Goal: Task Accomplishment & Management: Manage account settings

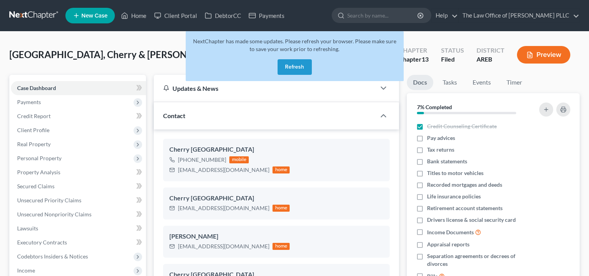
select select "6"
select select "0"
click at [137, 13] on link "Home" at bounding box center [133, 16] width 33 height 14
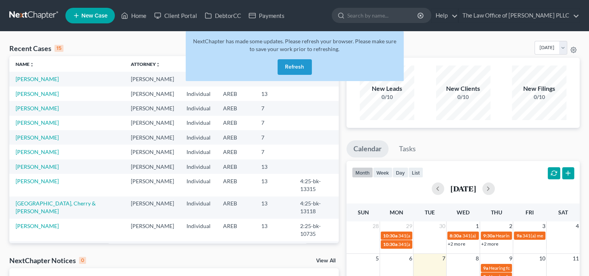
click at [300, 65] on button "Refresh" at bounding box center [294, 67] width 34 height 16
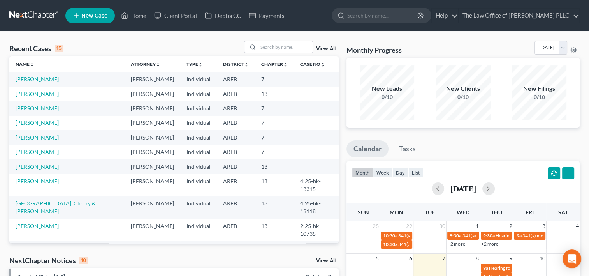
click at [32, 179] on link "[PERSON_NAME]" at bounding box center [37, 180] width 43 height 7
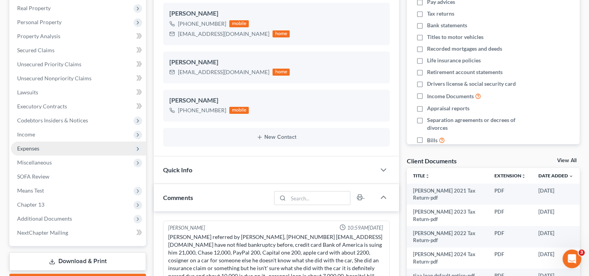
scroll to position [572, 0]
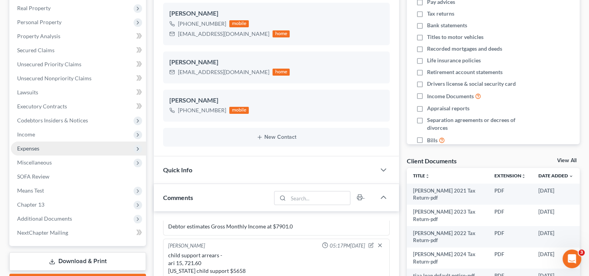
click at [30, 148] on span "Expenses" at bounding box center [28, 148] width 22 height 7
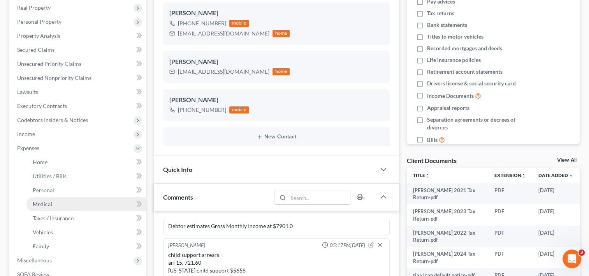
click at [41, 202] on span "Medical" at bounding box center [42, 203] width 19 height 7
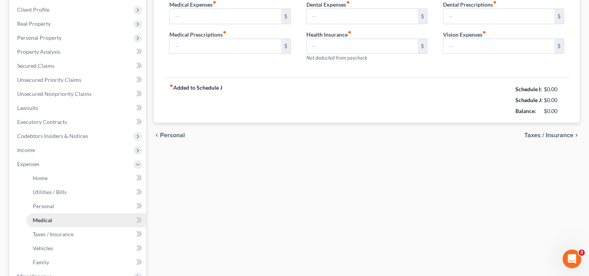
type input "100.00"
type input "30.00"
type input "0.00"
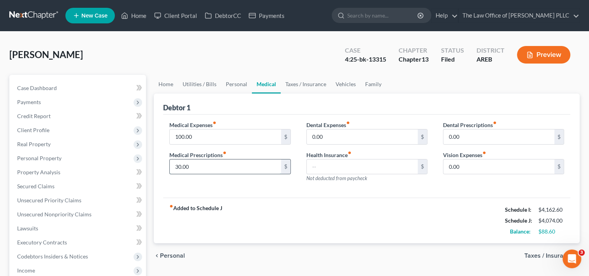
click at [176, 167] on input "30.00" at bounding box center [225, 166] width 111 height 15
type input "230.00"
click at [538, 254] on span "Taxes / Insurance" at bounding box center [548, 255] width 49 height 6
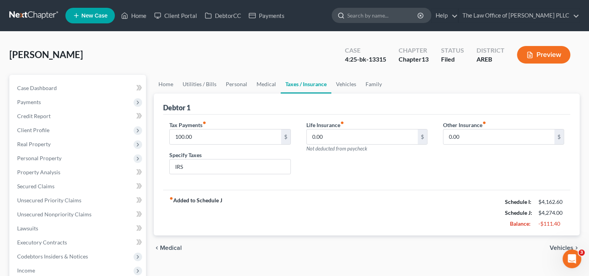
click at [368, 15] on input "search" at bounding box center [382, 15] width 71 height 14
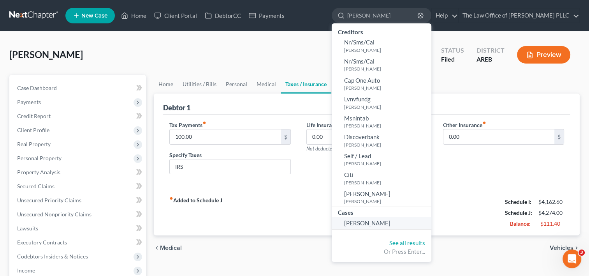
type input "cameron"
click at [365, 224] on span "[PERSON_NAME]" at bounding box center [367, 222] width 46 height 7
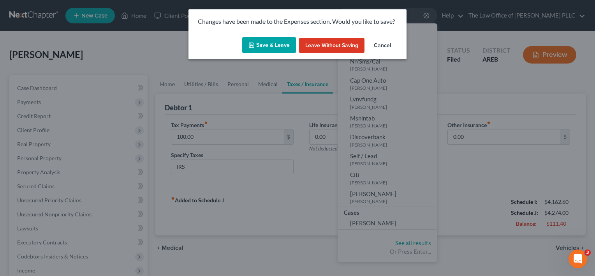
click at [271, 39] on button "Save & Leave" at bounding box center [269, 45] width 54 height 16
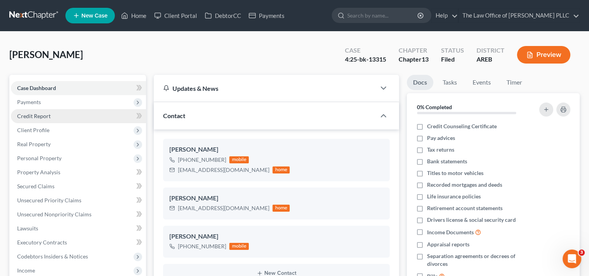
scroll to position [572, 0]
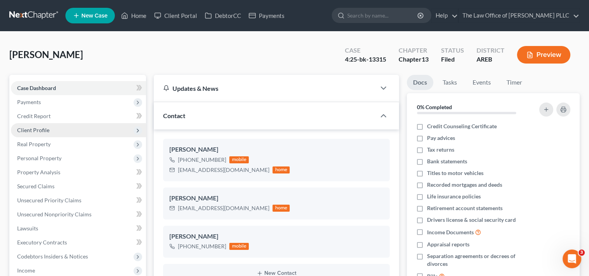
click at [54, 131] on span "Client Profile" at bounding box center [78, 130] width 135 height 14
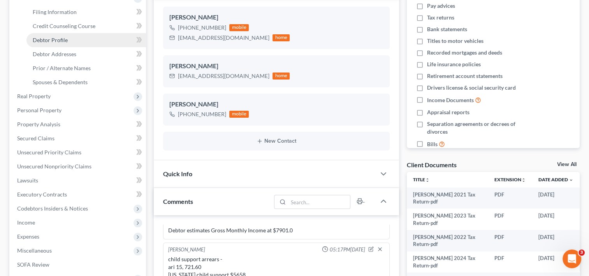
scroll to position [0, 0]
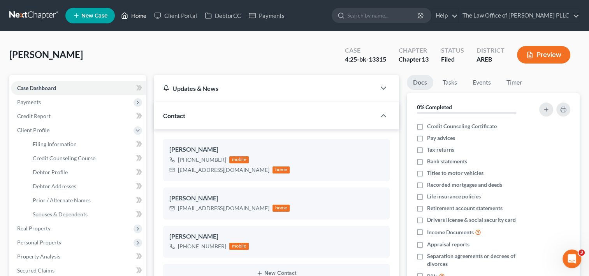
click at [145, 12] on link "Home" at bounding box center [133, 16] width 33 height 14
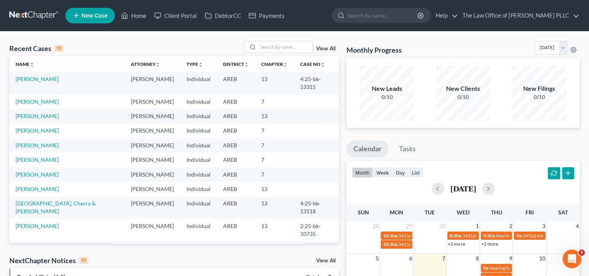
click at [40, 112] on td "[PERSON_NAME]" at bounding box center [66, 116] width 115 height 14
click at [40, 112] on link "[PERSON_NAME]" at bounding box center [37, 115] width 43 height 7
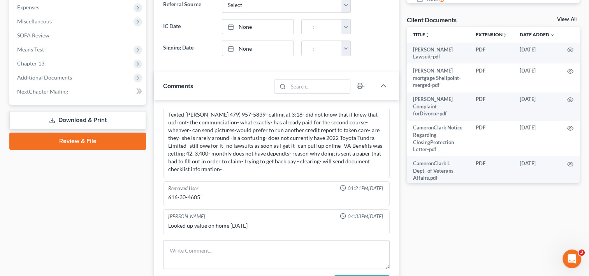
scroll to position [296, 0]
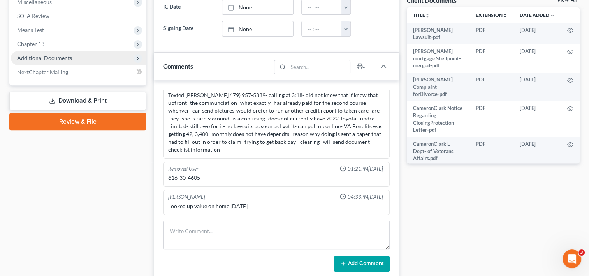
click at [60, 55] on span "Additional Documents" at bounding box center [44, 57] width 55 height 7
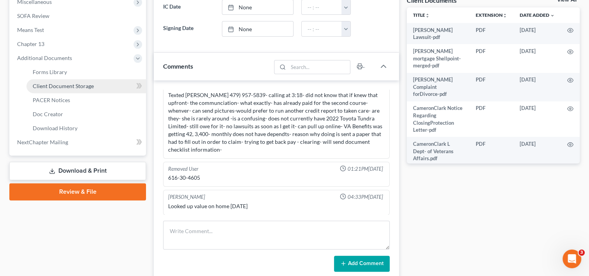
click at [67, 88] on span "Client Document Storage" at bounding box center [63, 85] width 61 height 7
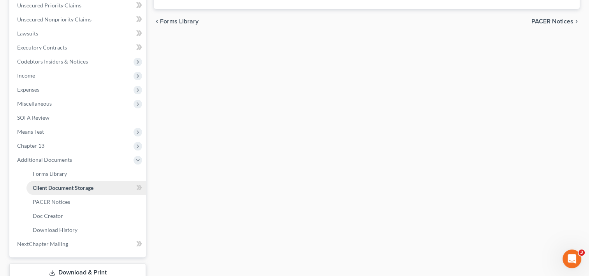
select select "0"
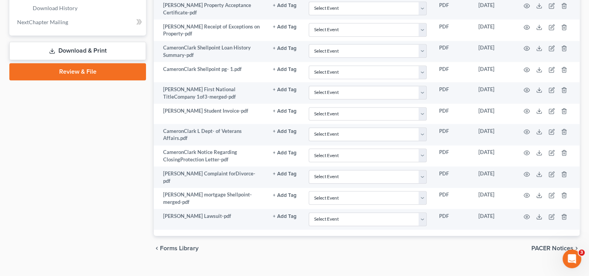
scroll to position [426, 0]
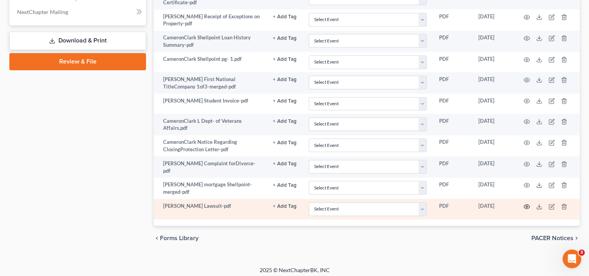
click at [526, 205] on circle "button" at bounding box center [527, 206] width 2 height 2
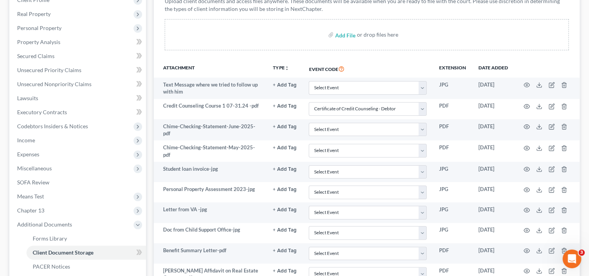
scroll to position [0, 0]
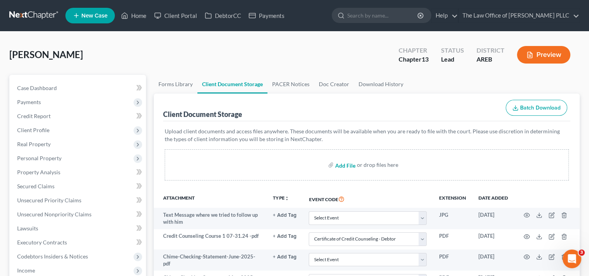
click at [352, 163] on input "file" at bounding box center [344, 165] width 19 height 14
type input "C:\fakepath\bank statement 4.jpg"
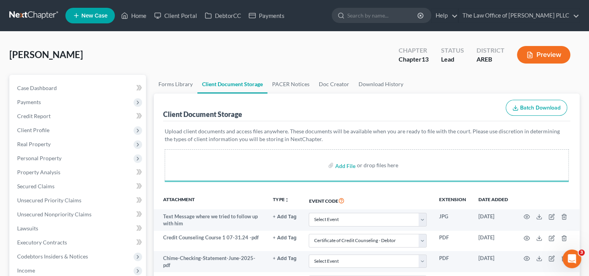
select select "0"
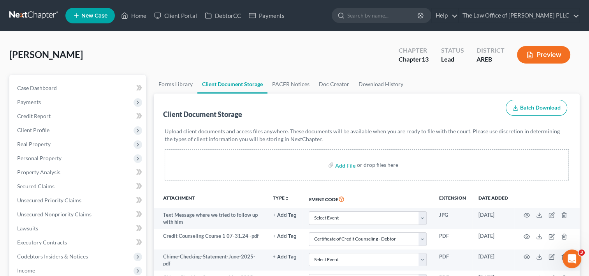
select select "0"
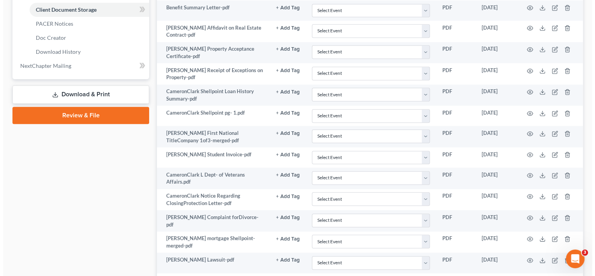
scroll to position [554, 0]
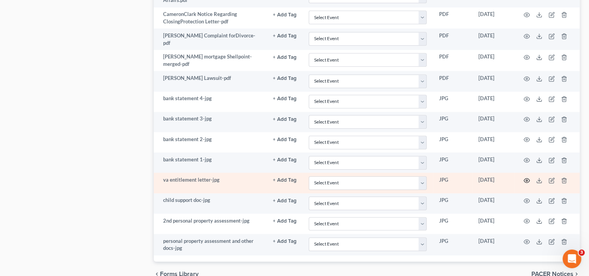
click at [526, 178] on icon "button" at bounding box center [527, 180] width 6 height 4
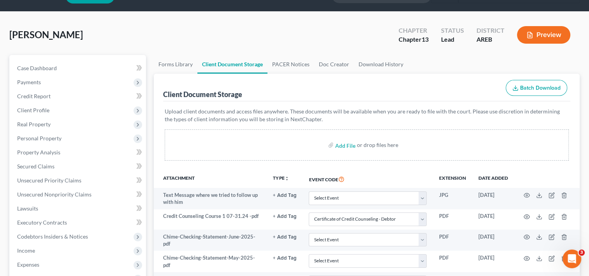
scroll to position [0, 0]
